Goal: Navigation & Orientation: Find specific page/section

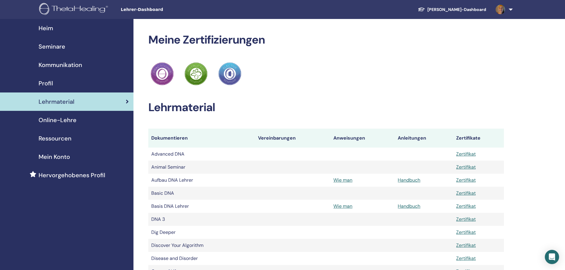
click at [460, 9] on link "[PERSON_NAME]-Dashboard" at bounding box center [452, 9] width 78 height 11
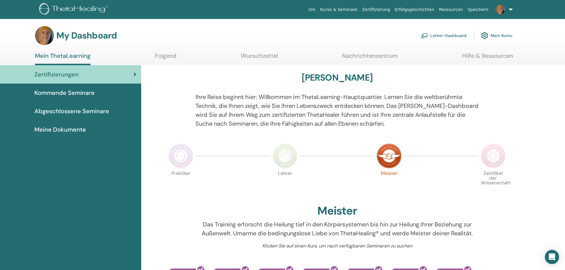
click at [356, 8] on link "Kurse & Seminare" at bounding box center [339, 9] width 42 height 11
click at [445, 36] on link "Lehrer-Dashboard" at bounding box center [444, 35] width 46 height 13
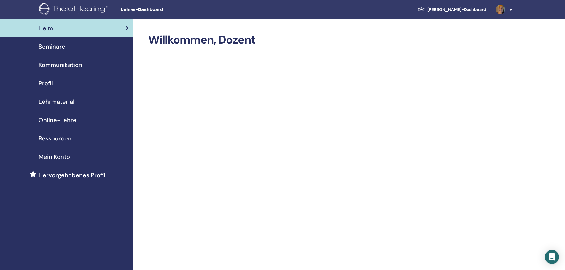
click at [50, 80] on span "Profil" at bounding box center [46, 83] width 15 height 9
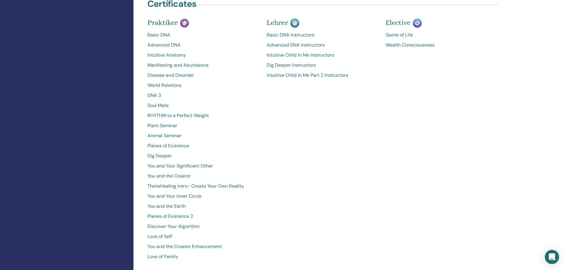
scroll to position [267, 0]
